Goal: Information Seeking & Learning: Learn about a topic

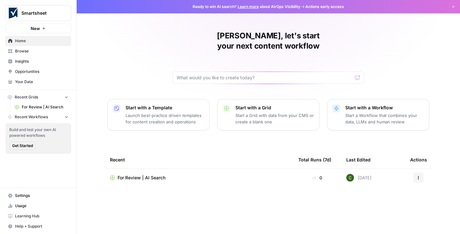
click at [133, 174] on span "For Review | AI Search" at bounding box center [142, 177] width 48 height 6
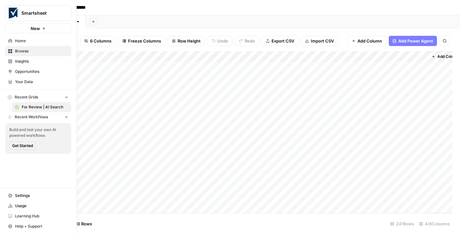
click at [27, 61] on span "Insights" at bounding box center [41, 61] width 53 height 6
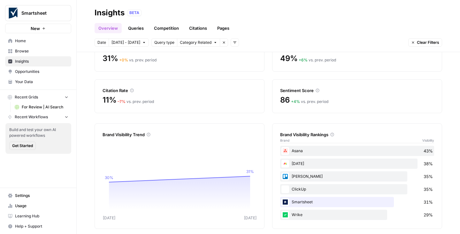
scroll to position [46, 0]
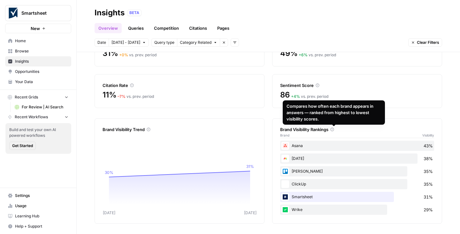
click at [333, 129] on icon at bounding box center [332, 129] width 4 height 4
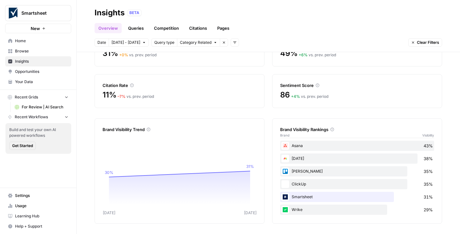
click at [334, 131] on icon at bounding box center [332, 129] width 4 height 4
click at [334, 129] on icon at bounding box center [333, 130] width 4 height 4
click at [333, 129] on icon at bounding box center [332, 129] width 4 height 4
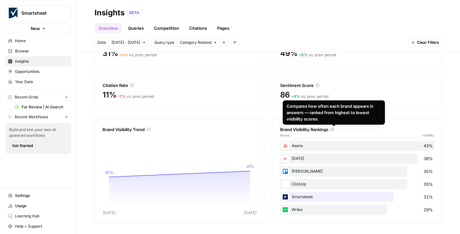
drag, startPoint x: 287, startPoint y: 106, endPoint x: 319, endPoint y: 117, distance: 33.3
click at [319, 117] on div "Compares how often each brand appears in answers — ranked from highest to lowes…" at bounding box center [333, 112] width 95 height 19
copy div "Compares how often each brand appears in answers — ranked from highest to lowes…"
